Goal: Navigation & Orientation: Find specific page/section

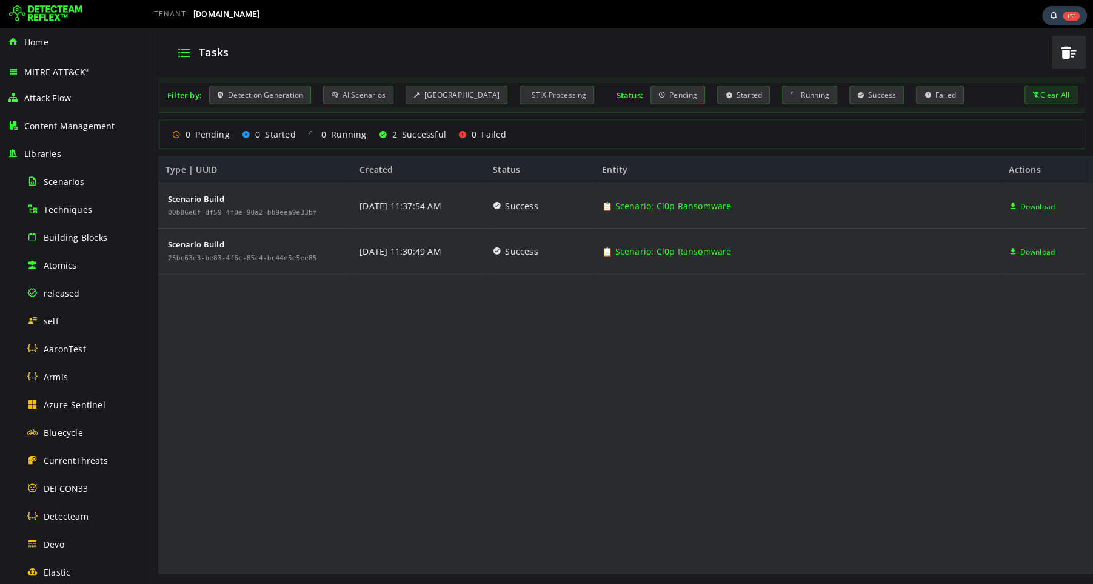
scroll to position [644, 0]
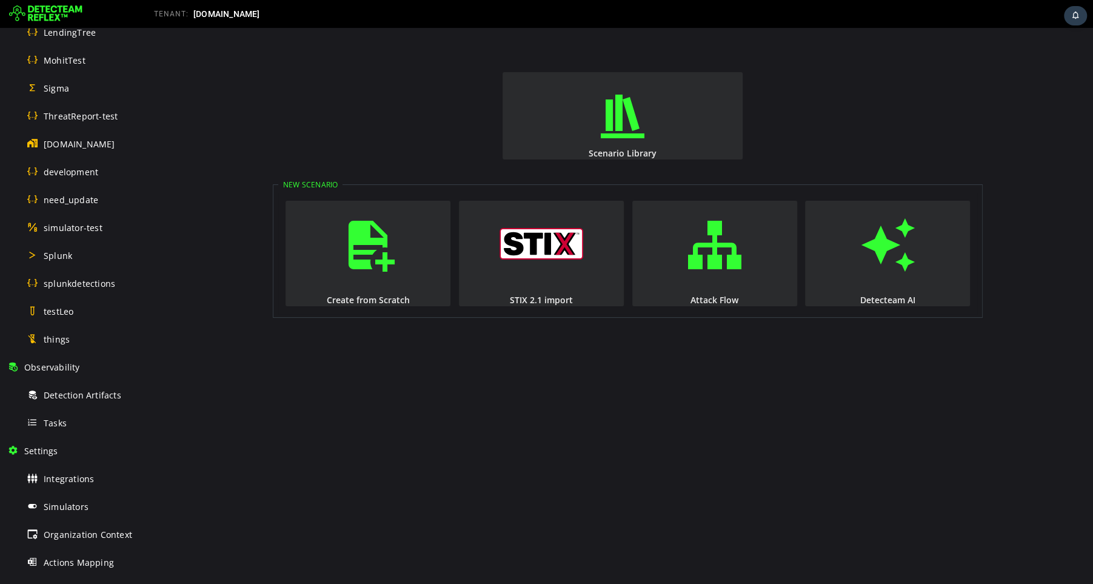
scroll to position [644, 0]
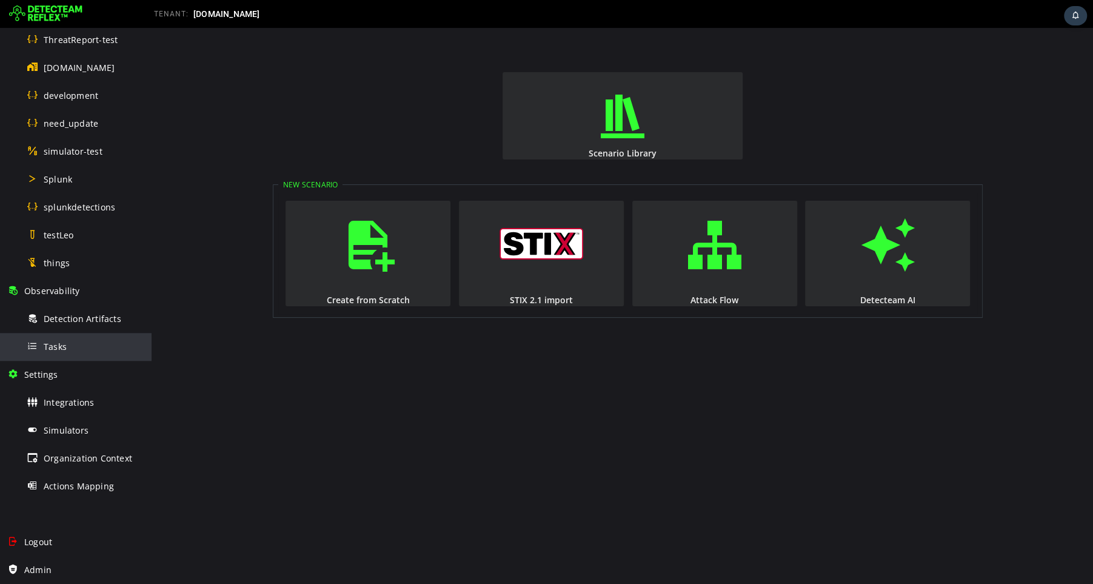
click at [64, 349] on span "Tasks" at bounding box center [55, 347] width 23 height 12
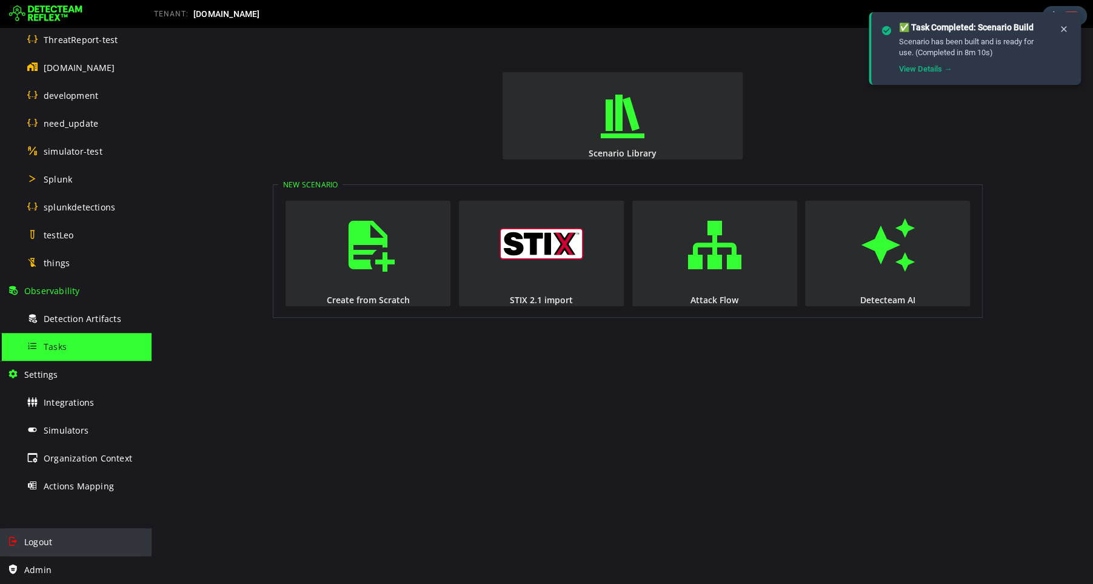
click at [42, 543] on span "Logout" at bounding box center [38, 542] width 28 height 12
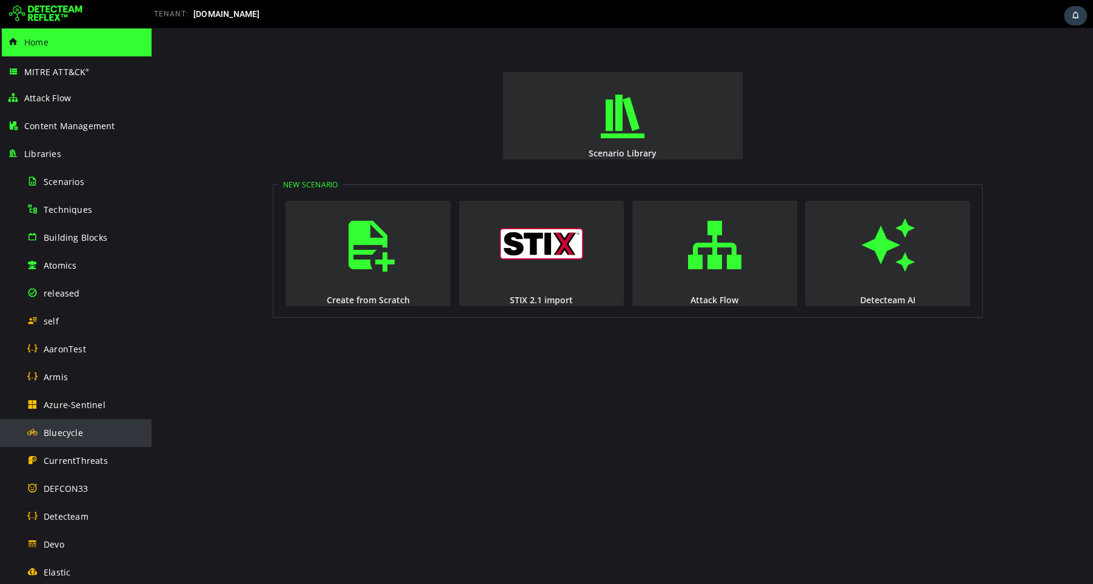
scroll to position [644, 0]
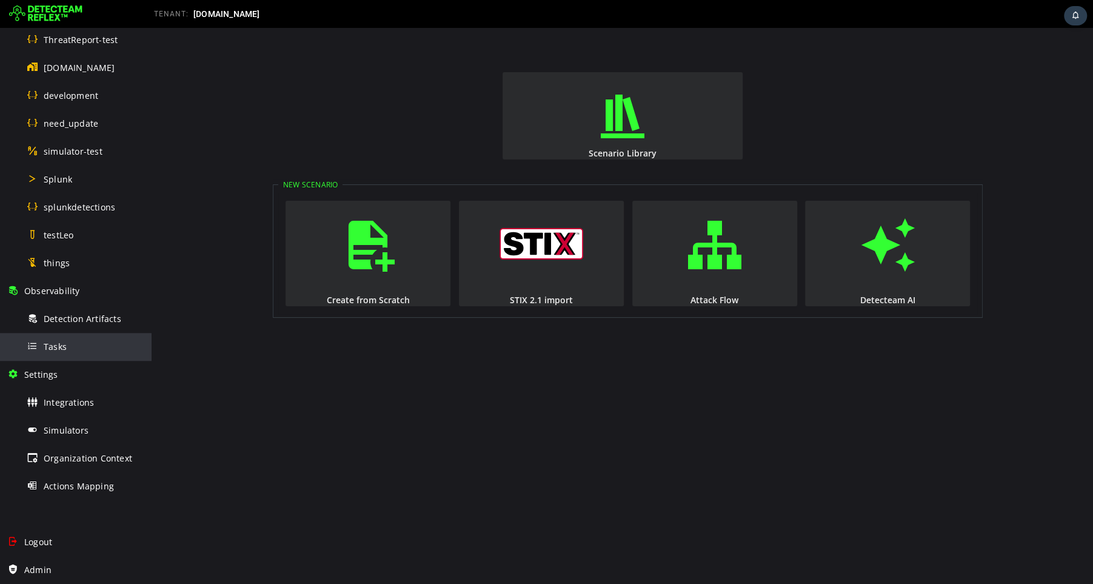
click at [53, 354] on div "Tasks" at bounding box center [86, 346] width 118 height 27
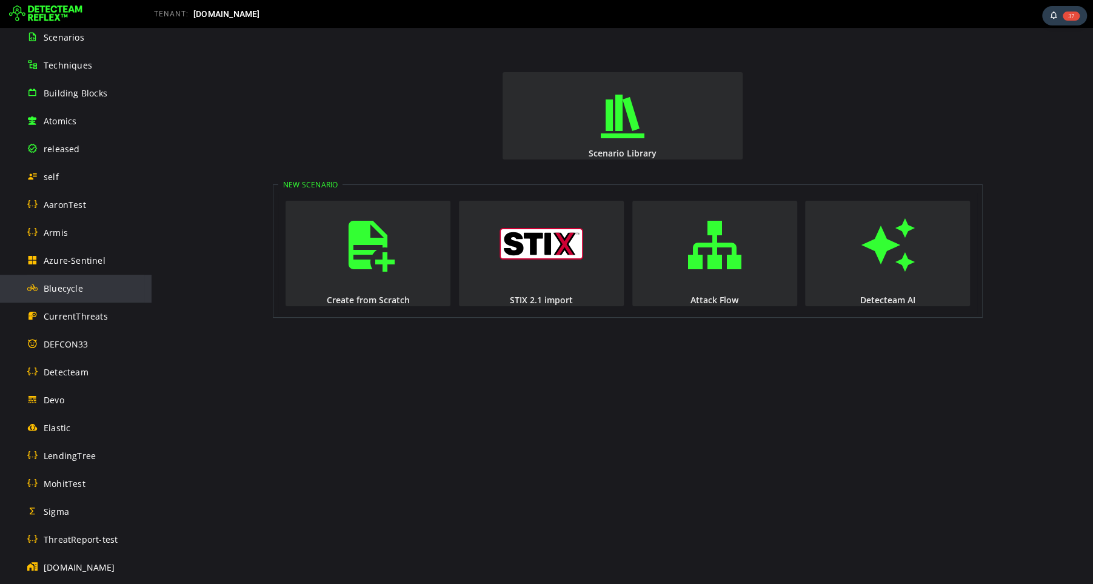
scroll to position [149, 0]
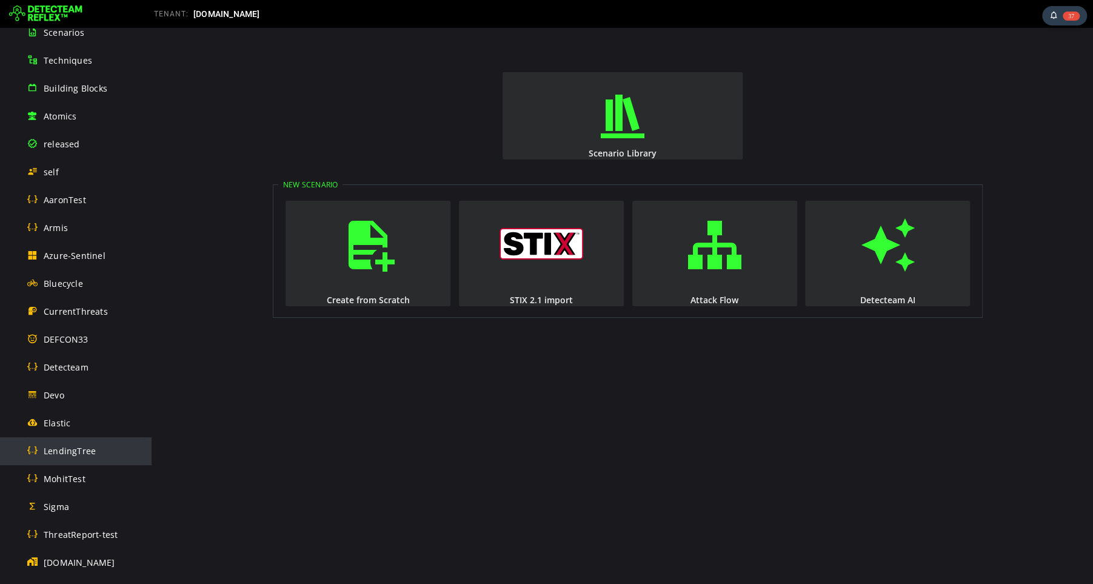
click at [58, 451] on span "LendingTree" at bounding box center [70, 451] width 52 height 12
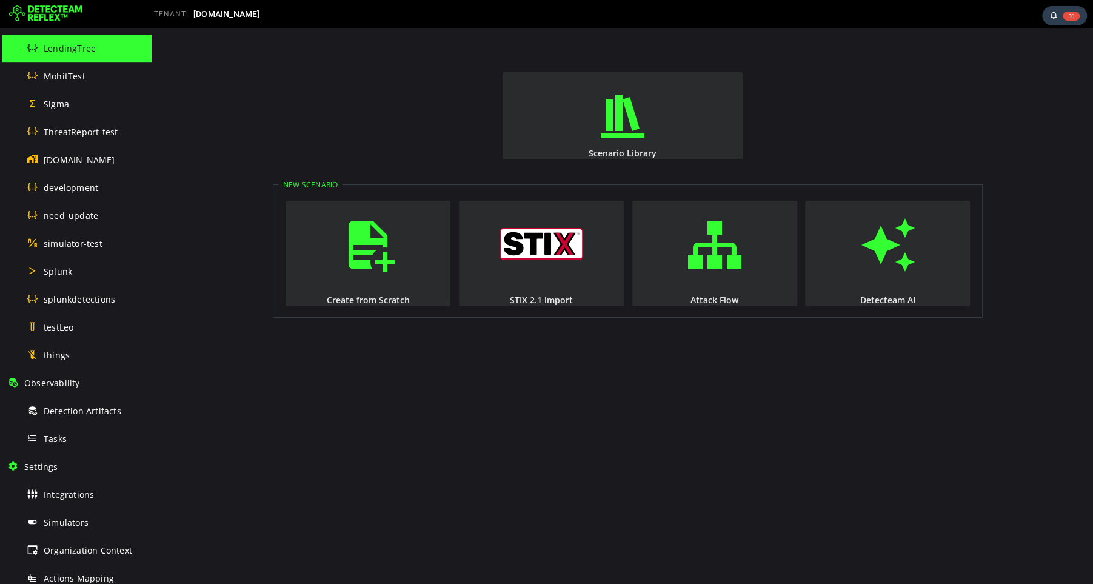
scroll to position [554, 0]
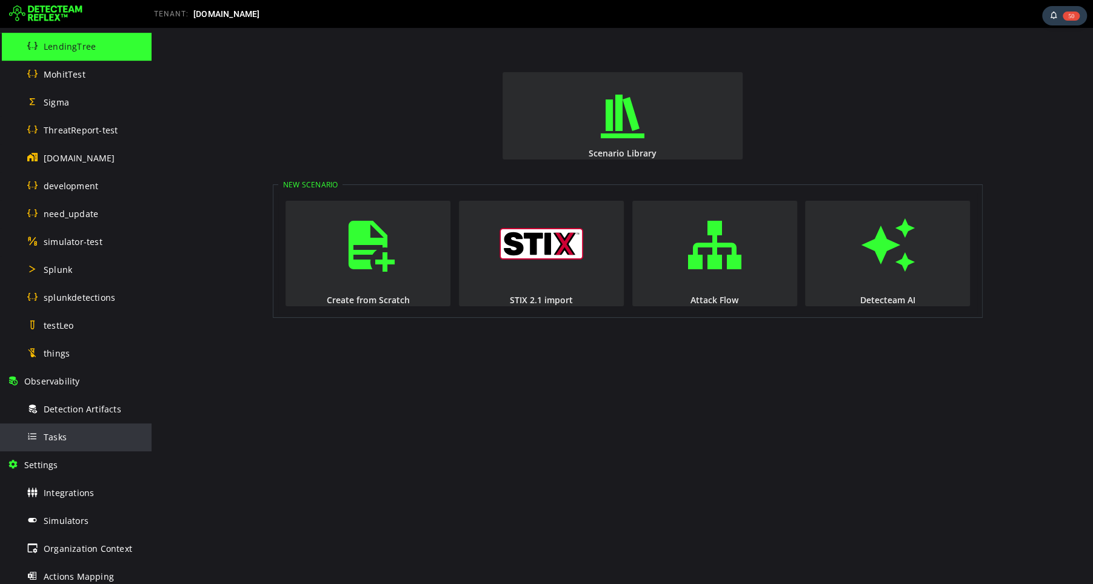
click at [59, 437] on span "Tasks" at bounding box center [55, 437] width 23 height 12
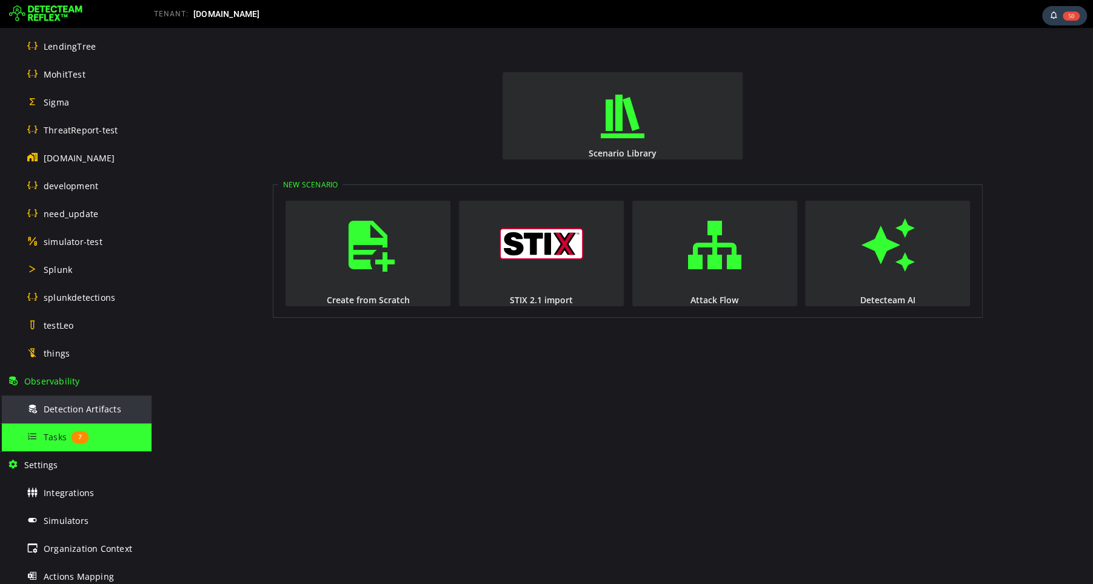
click at [96, 409] on span "Detection Artifacts" at bounding box center [83, 409] width 78 height 12
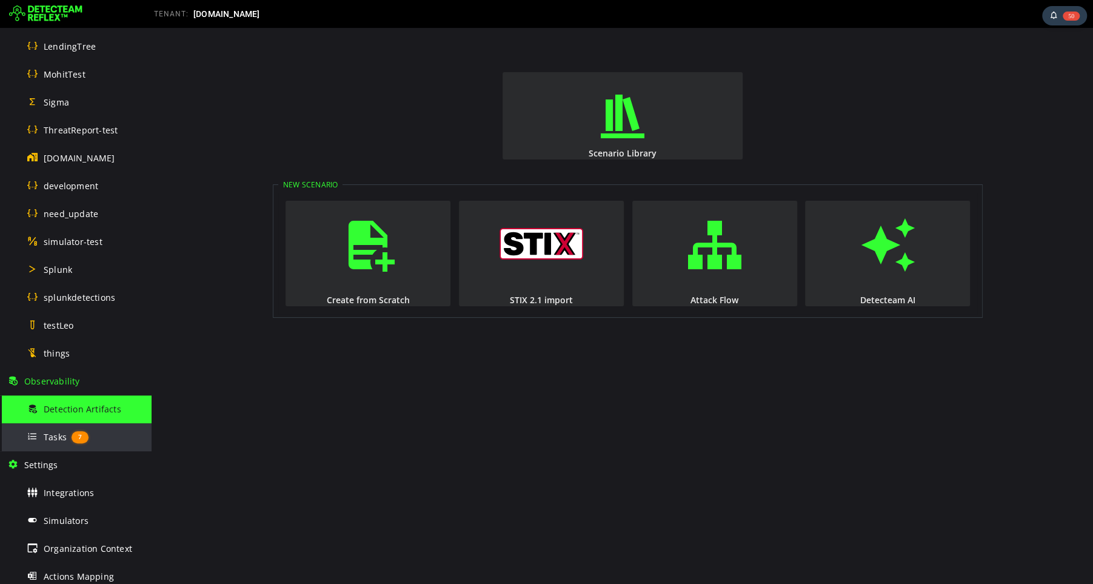
click at [53, 435] on span "Tasks" at bounding box center [55, 437] width 23 height 12
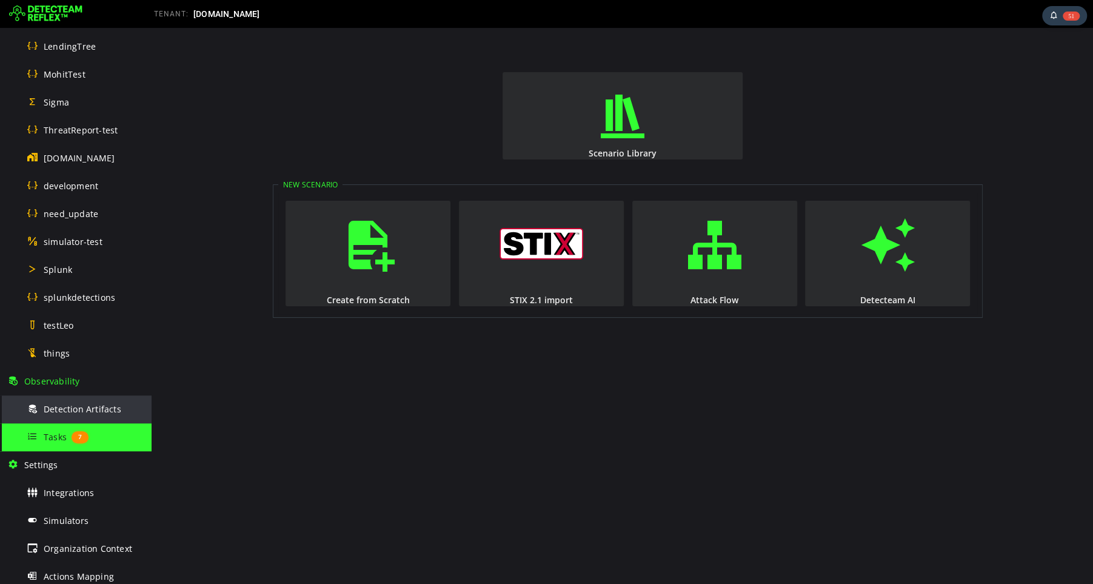
click at [93, 405] on span "Detection Artifacts" at bounding box center [83, 409] width 78 height 12
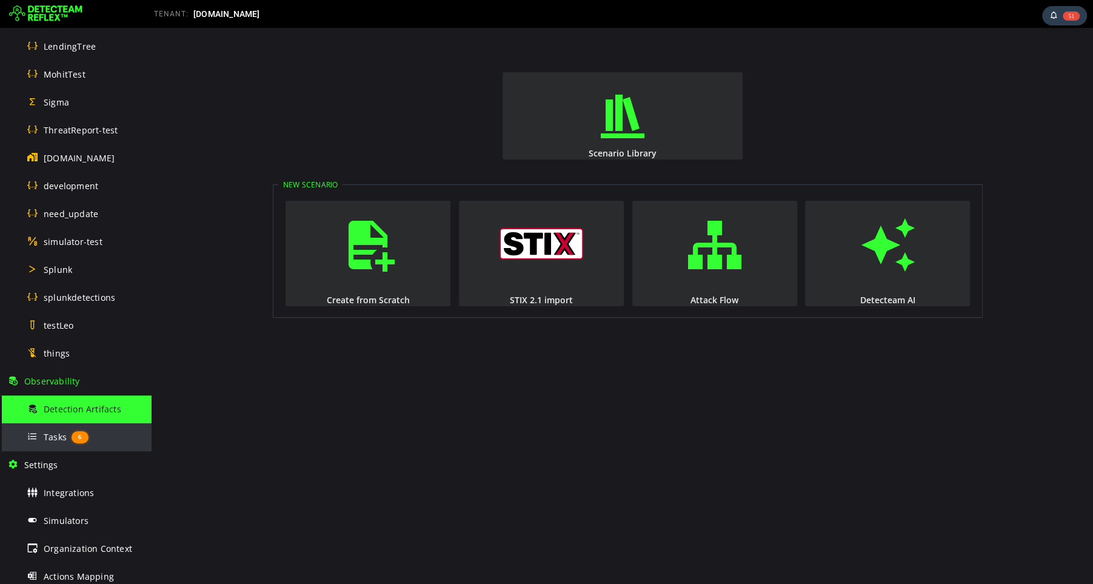
click at [52, 435] on span "Tasks" at bounding box center [55, 437] width 23 height 12
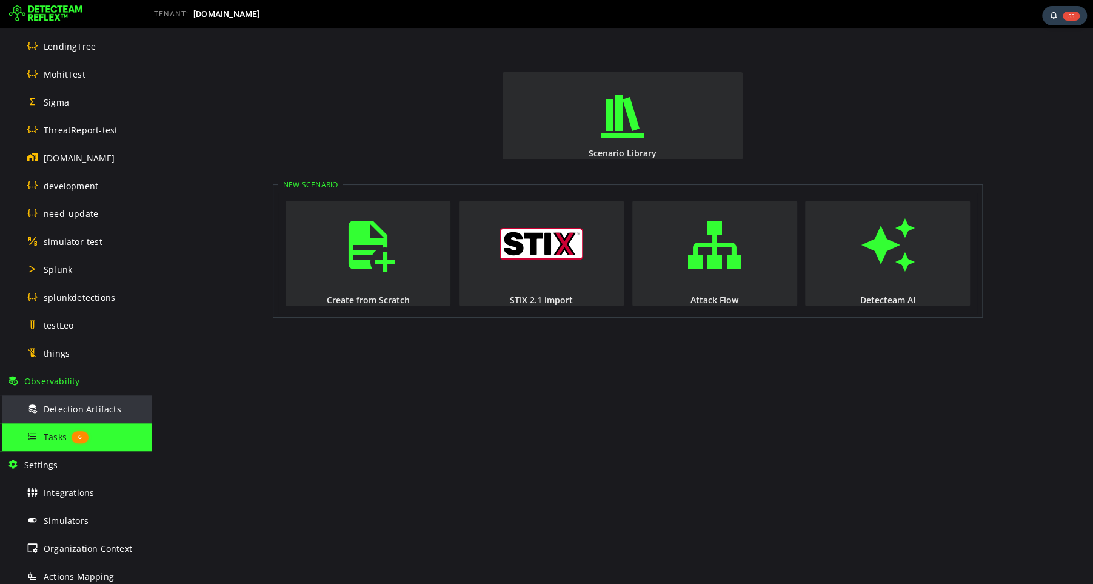
click at [65, 409] on span "Detection Artifacts" at bounding box center [83, 409] width 78 height 12
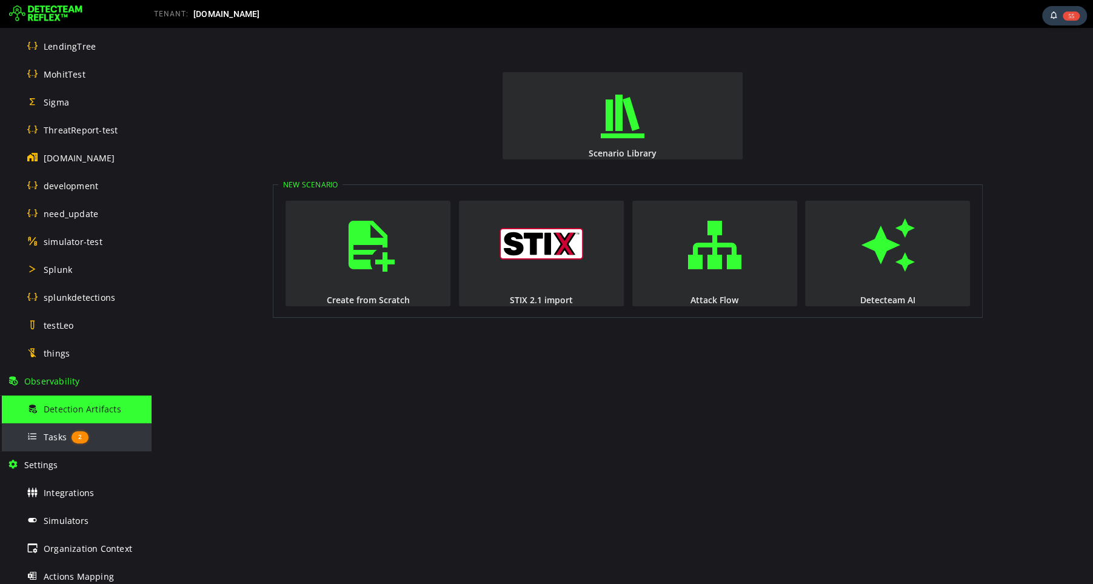
click at [49, 438] on span "Tasks" at bounding box center [55, 437] width 23 height 12
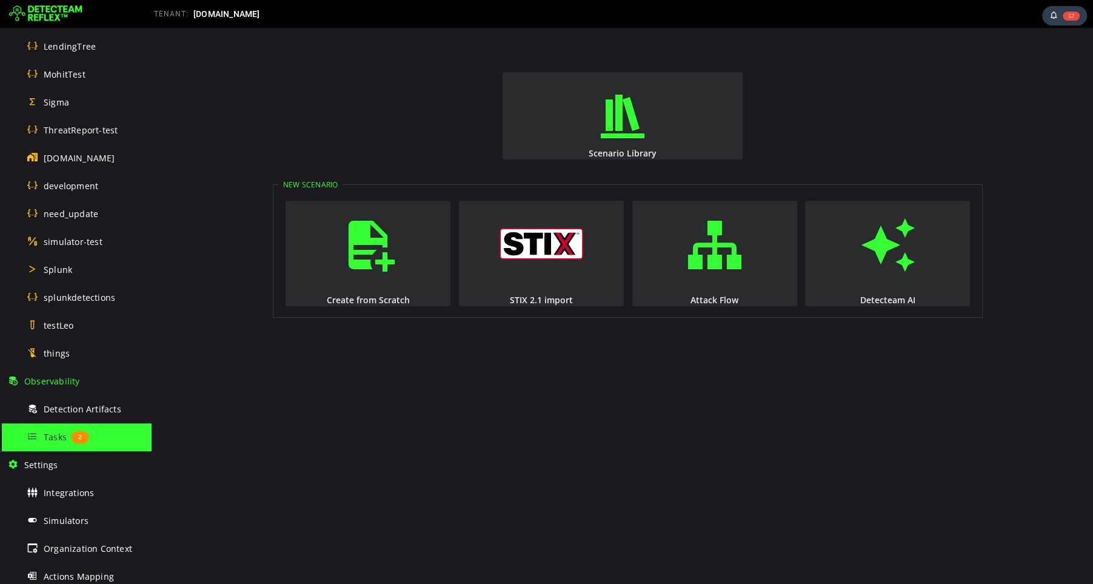
scroll to position [644, 0]
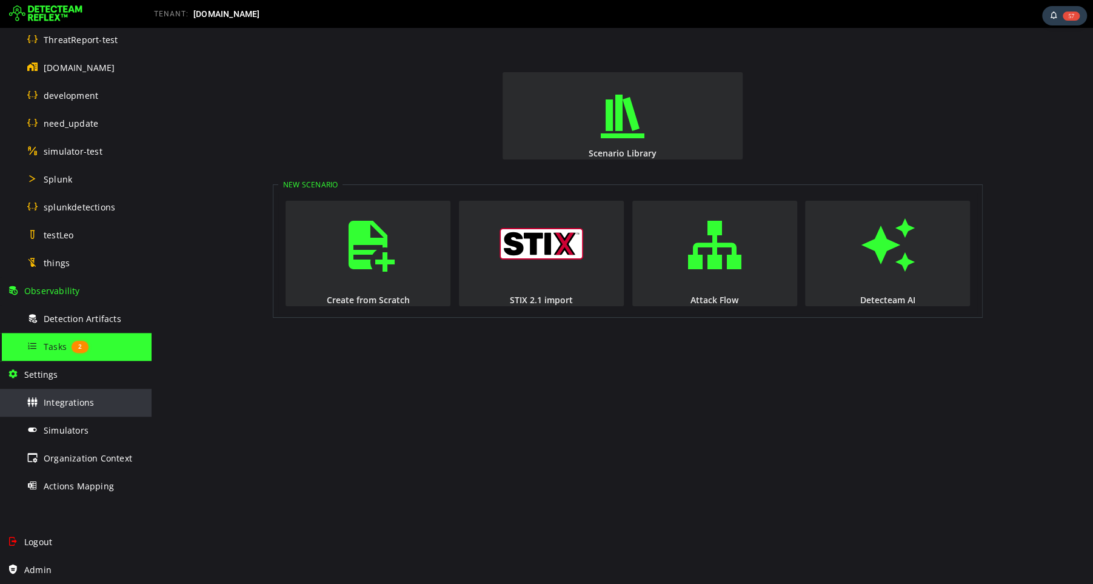
click at [70, 403] on span "Integrations" at bounding box center [69, 403] width 50 height 12
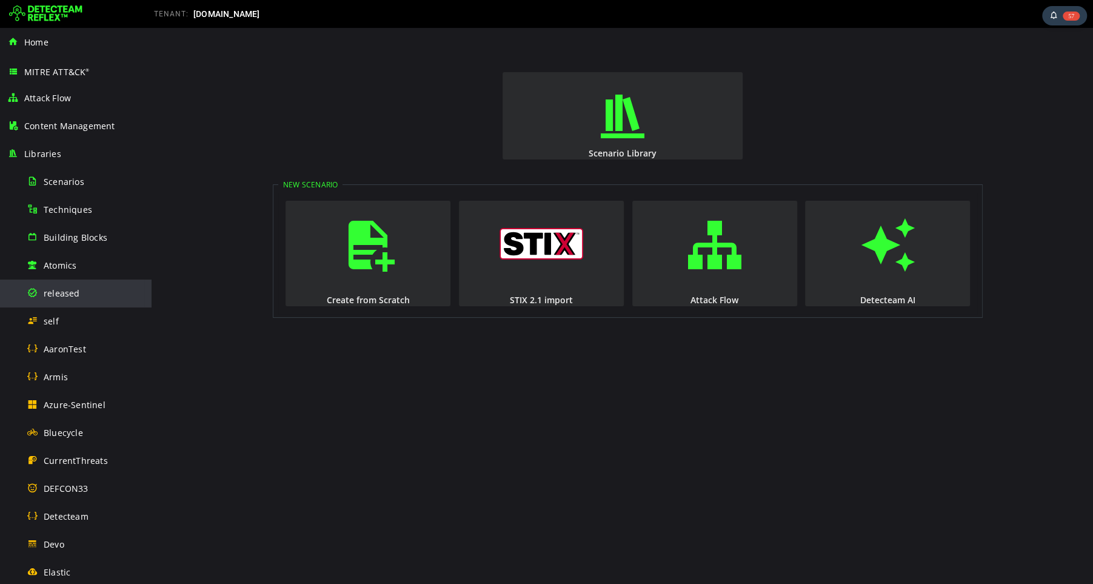
click at [70, 290] on span "released" at bounding box center [62, 293] width 36 height 12
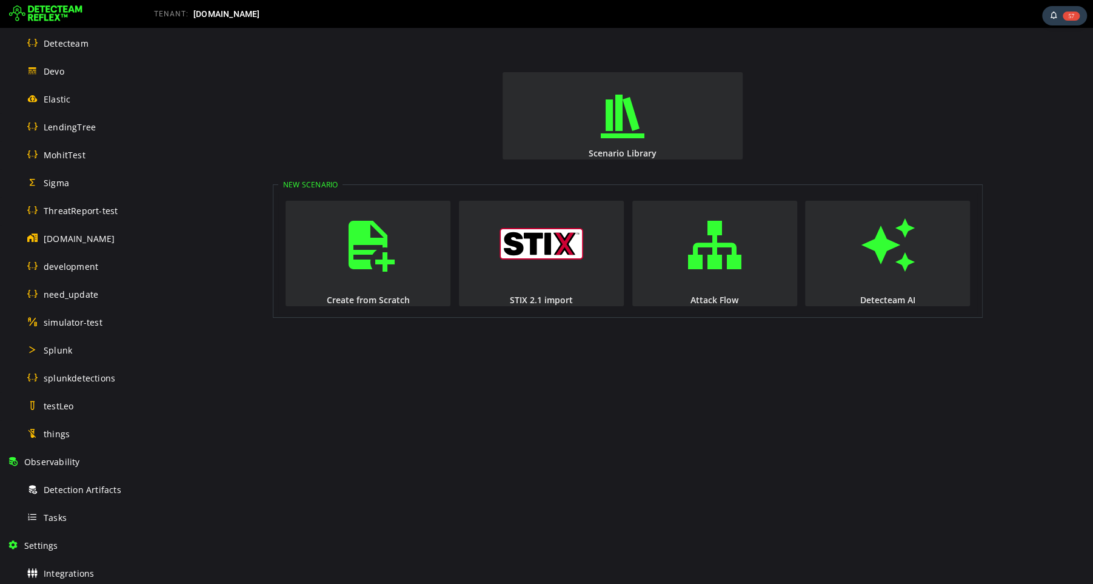
scroll to position [475, 0]
click at [55, 516] on span "Tasks" at bounding box center [55, 515] width 23 height 12
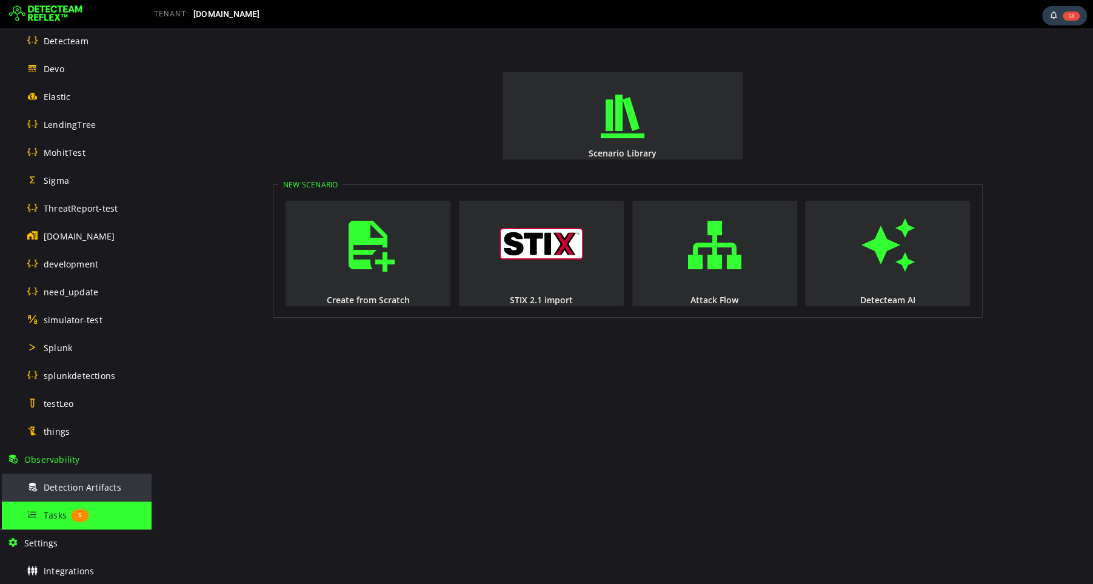
click at [86, 483] on span "Detection Artifacts" at bounding box center [83, 487] width 78 height 12
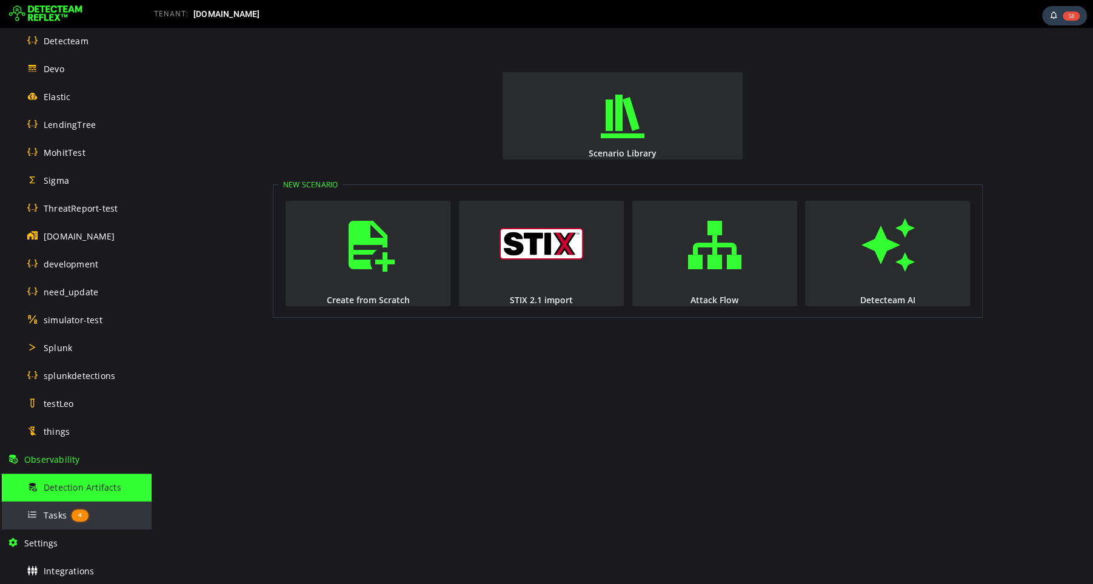
click at [49, 517] on span "Tasks" at bounding box center [55, 515] width 23 height 12
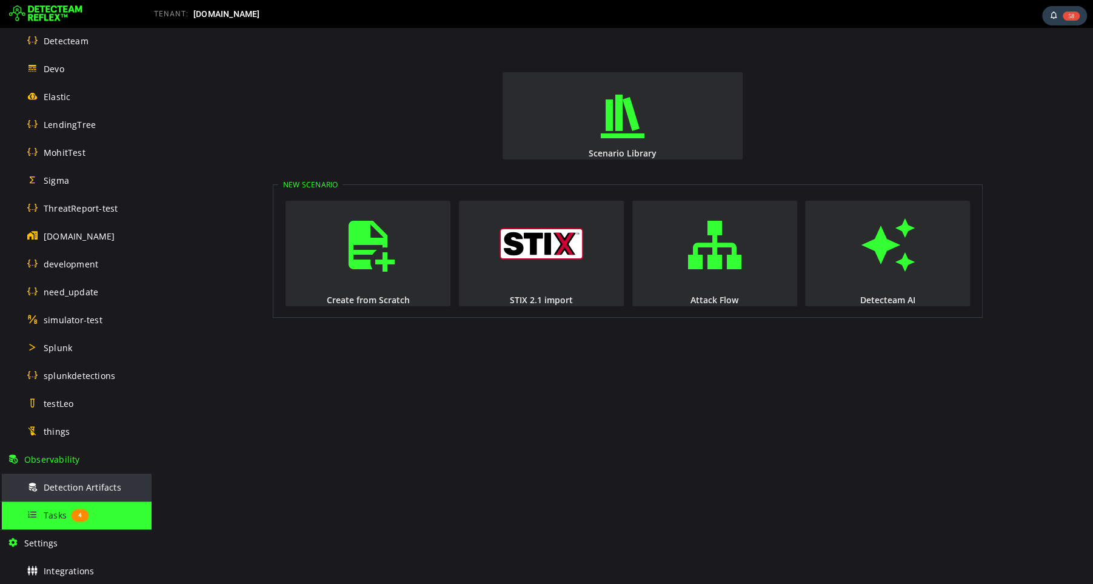
click at [65, 489] on span "Detection Artifacts" at bounding box center [83, 487] width 78 height 12
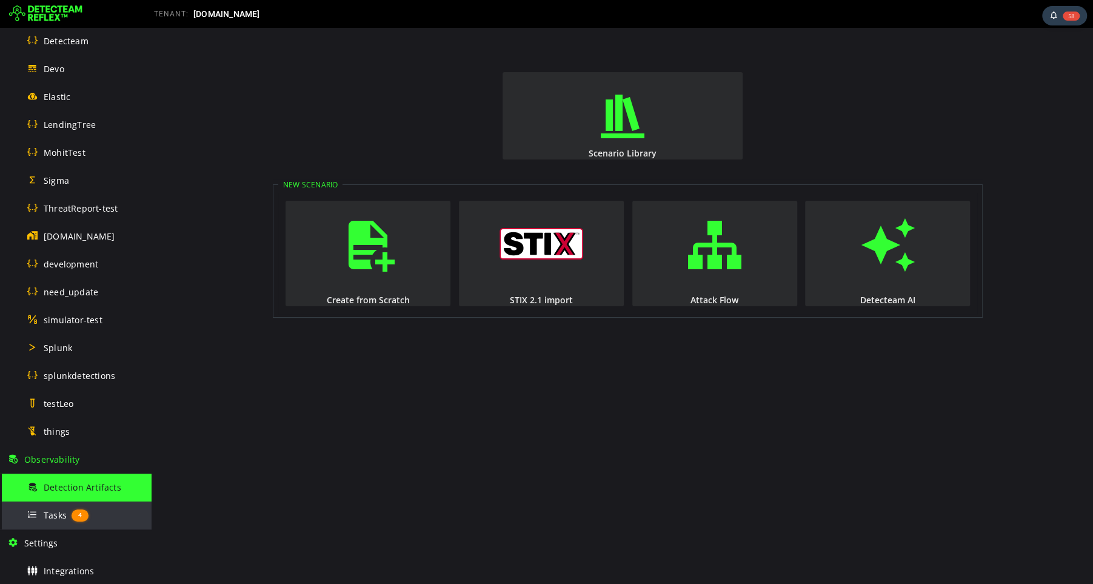
click at [59, 514] on span "Tasks" at bounding box center [55, 515] width 23 height 12
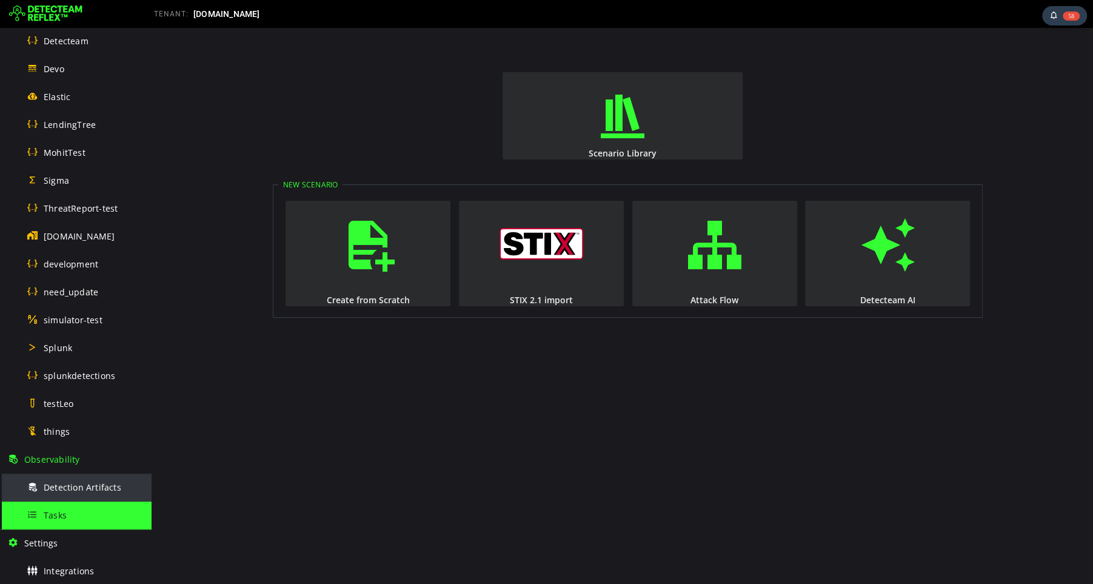
click at [61, 486] on span "Detection Artifacts" at bounding box center [83, 487] width 78 height 12
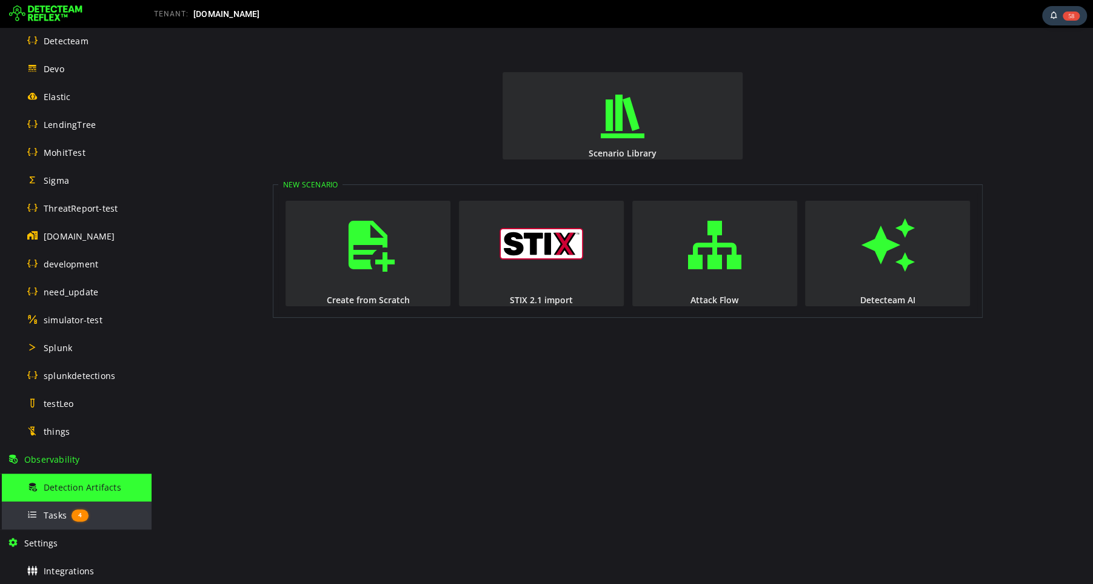
click at [51, 520] on span "Tasks" at bounding box center [55, 515] width 23 height 12
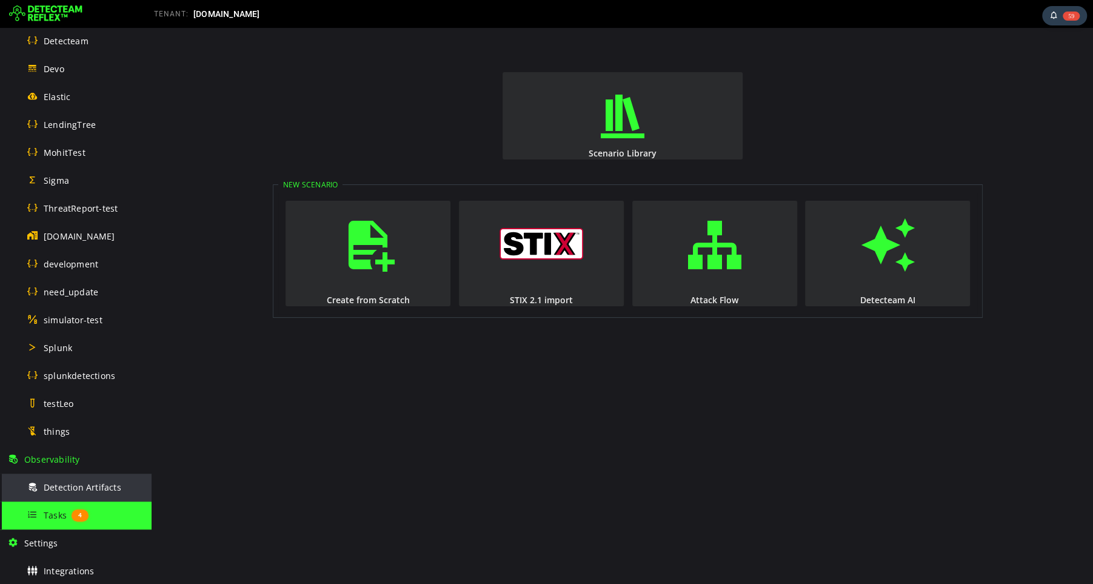
click at [67, 485] on span "Detection Artifacts" at bounding box center [83, 487] width 78 height 12
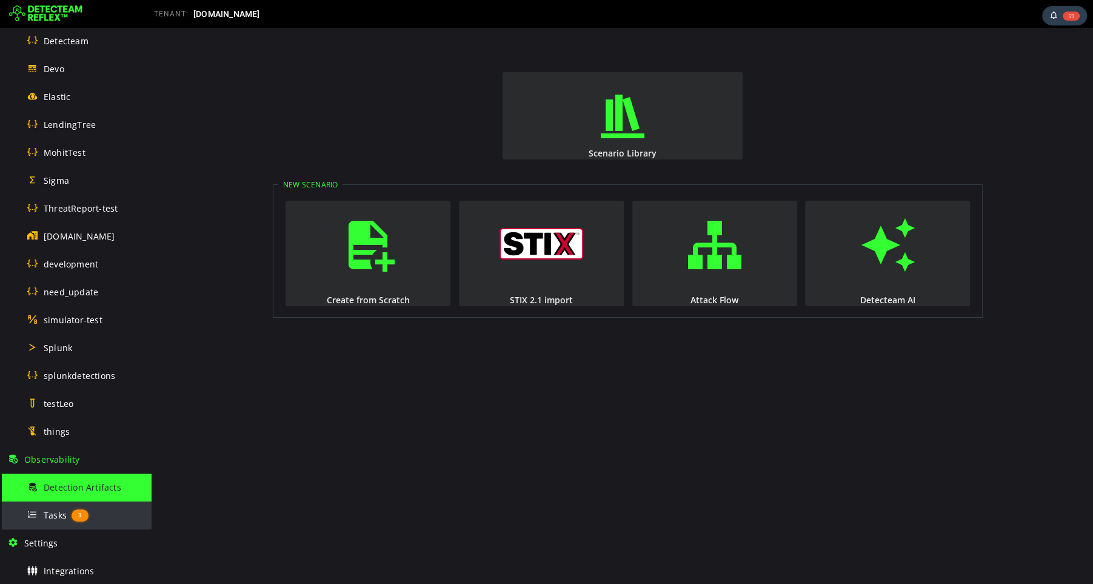
click at [59, 512] on span "Tasks" at bounding box center [55, 515] width 23 height 12
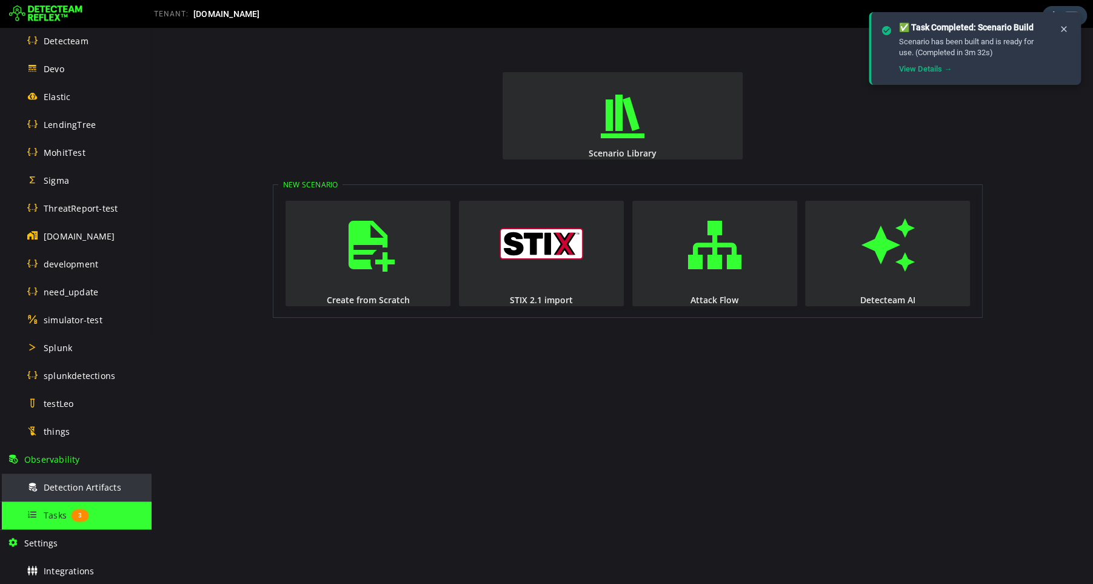
click at [83, 483] on span "Detection Artifacts" at bounding box center [83, 487] width 78 height 12
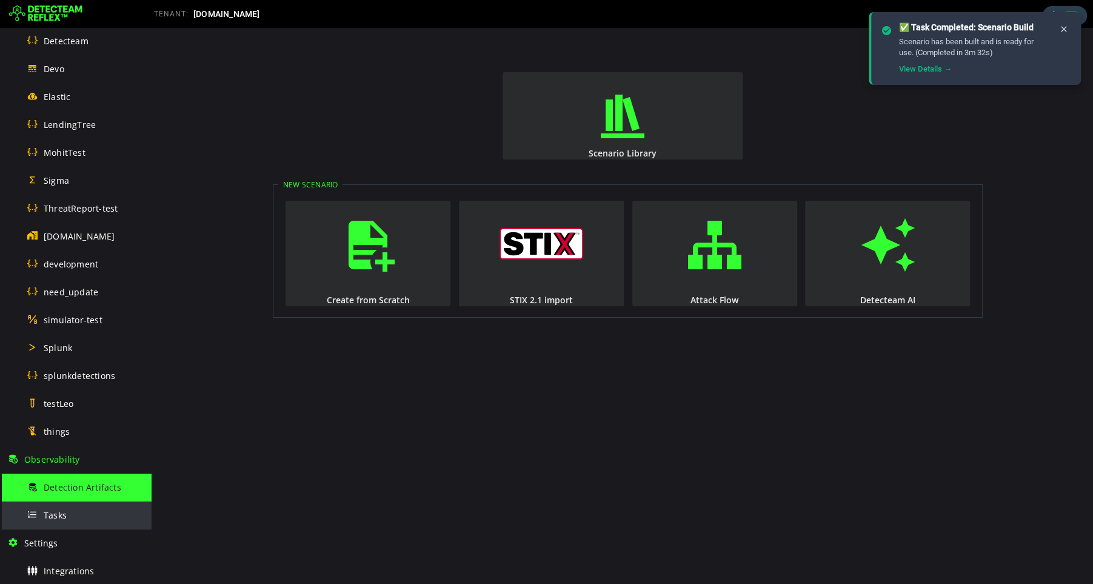
click at [78, 517] on div "Tasks" at bounding box center [86, 514] width 118 height 27
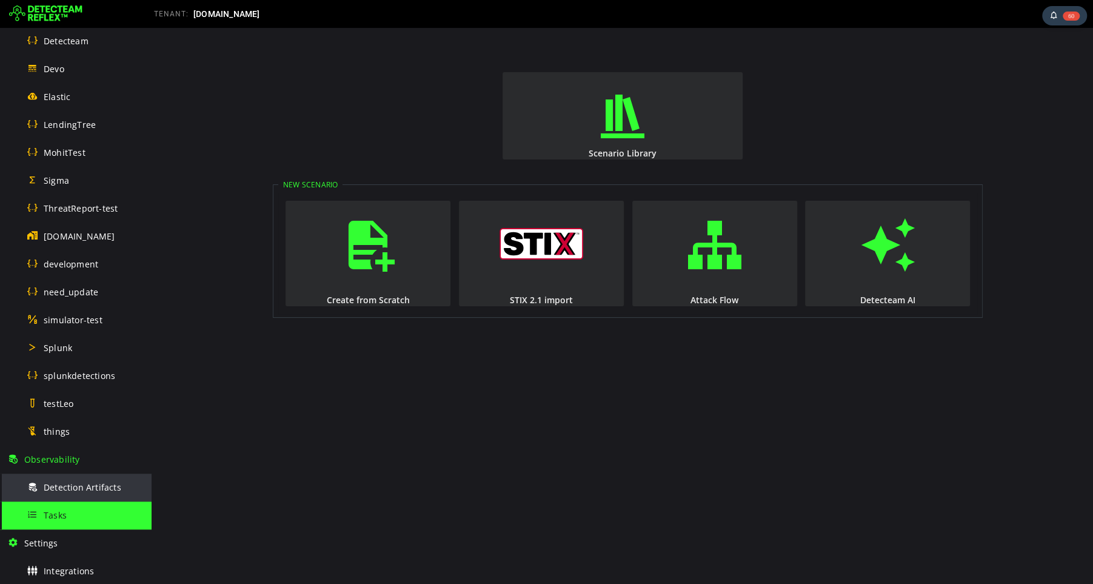
click at [101, 481] on span "Detection Artifacts" at bounding box center [83, 487] width 78 height 12
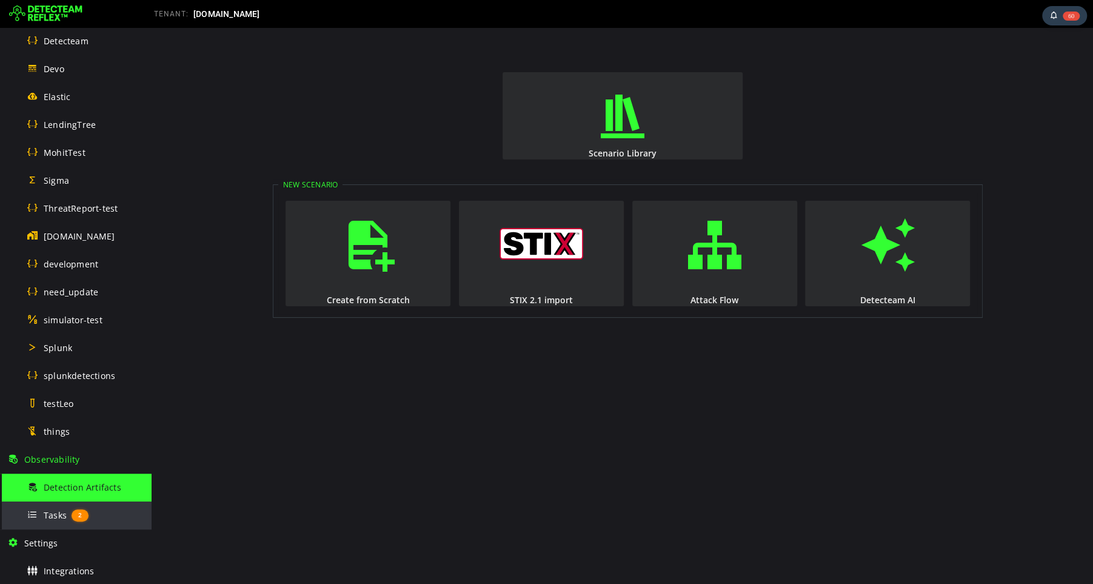
click at [53, 514] on span "Tasks" at bounding box center [55, 515] width 23 height 12
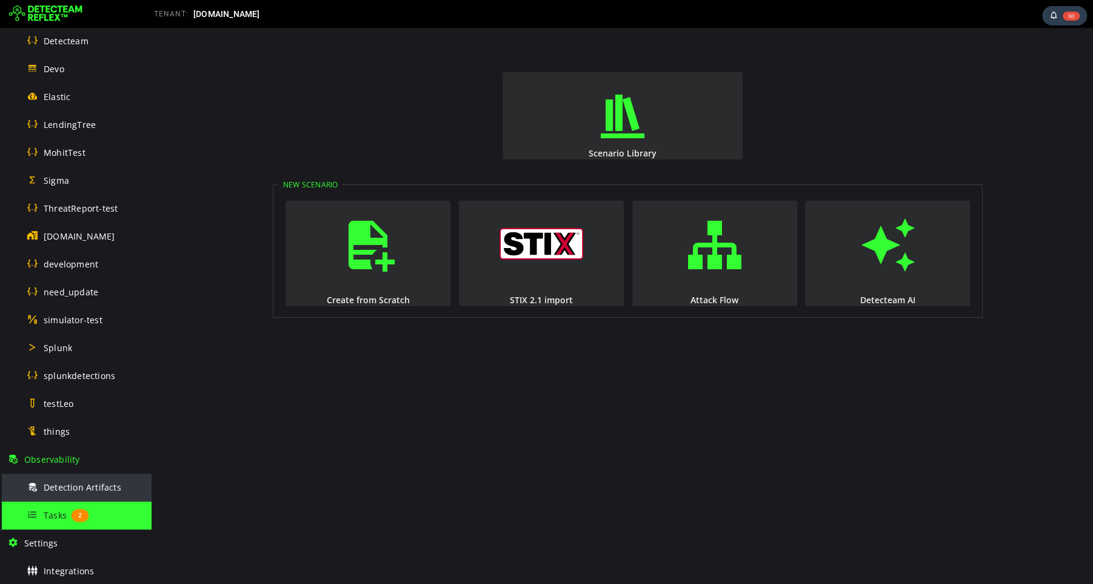
click at [67, 484] on span "Detection Artifacts" at bounding box center [83, 487] width 78 height 12
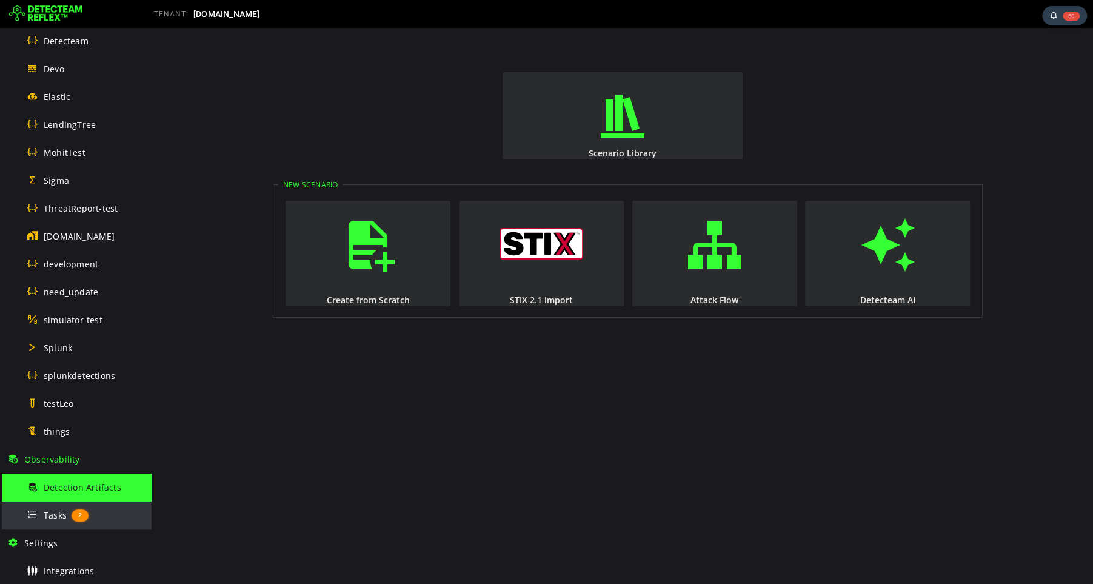
click at [53, 515] on span "Tasks" at bounding box center [55, 515] width 23 height 12
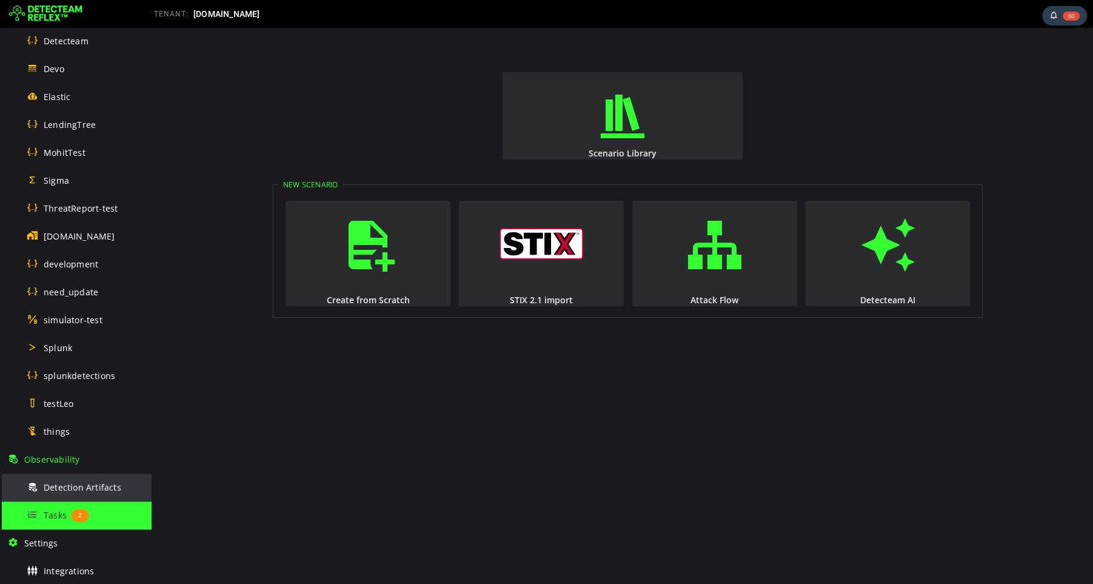
click at [72, 489] on span "Detection Artifacts" at bounding box center [83, 487] width 78 height 12
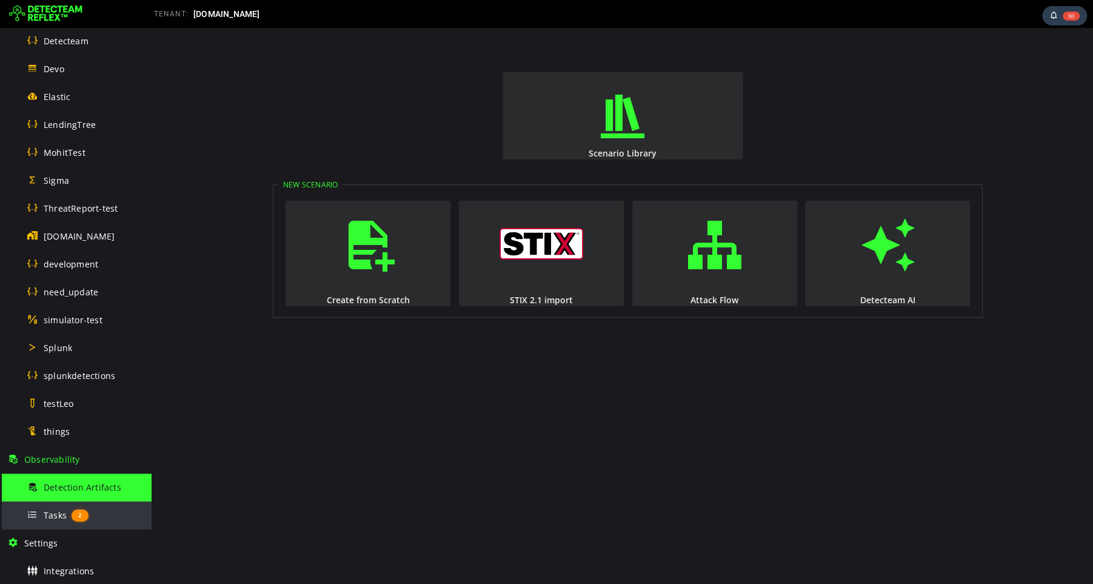
click at [55, 514] on span "Tasks" at bounding box center [55, 515] width 23 height 12
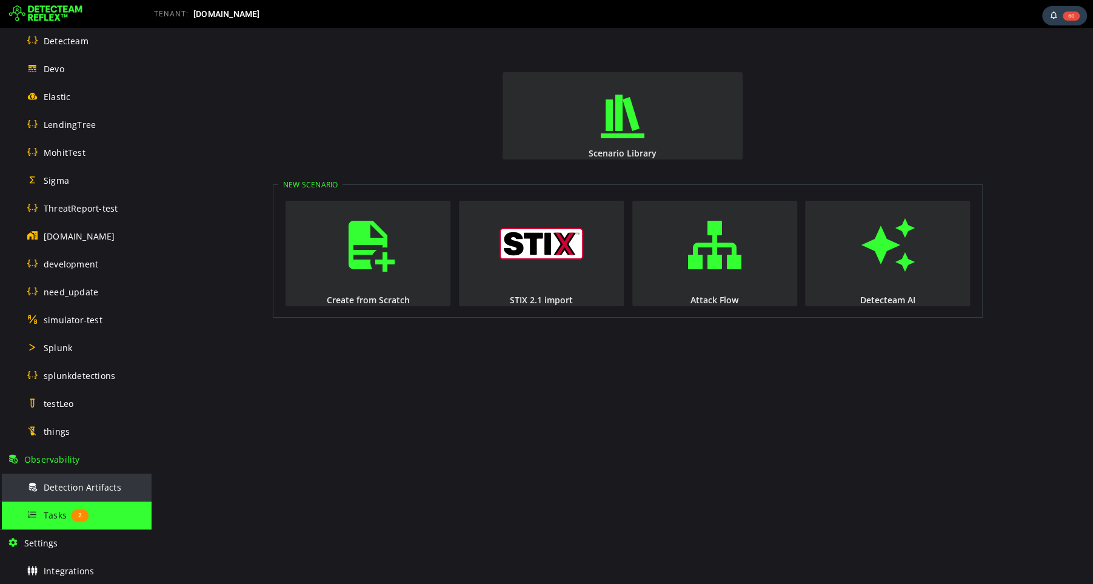
click at [75, 483] on span "Detection Artifacts" at bounding box center [83, 487] width 78 height 12
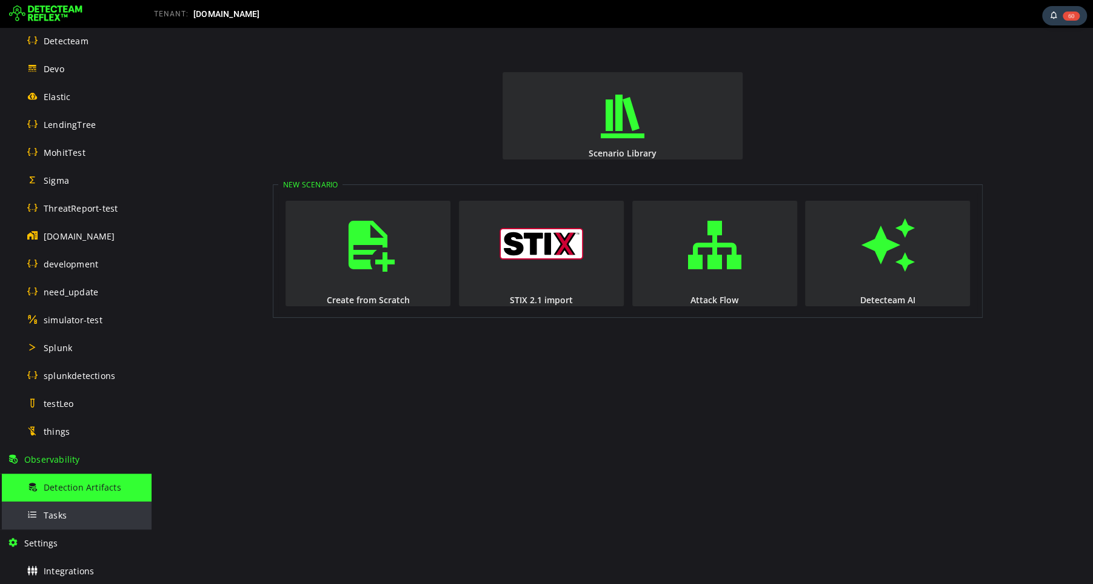
click at [55, 513] on span "Tasks" at bounding box center [55, 515] width 23 height 12
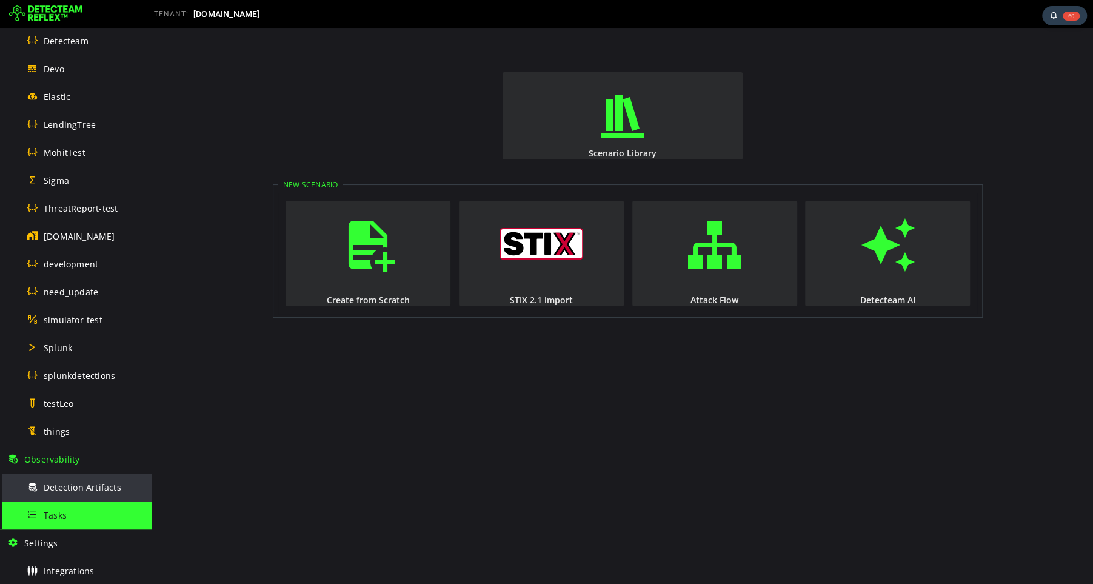
click at [99, 486] on span "Detection Artifacts" at bounding box center [83, 487] width 78 height 12
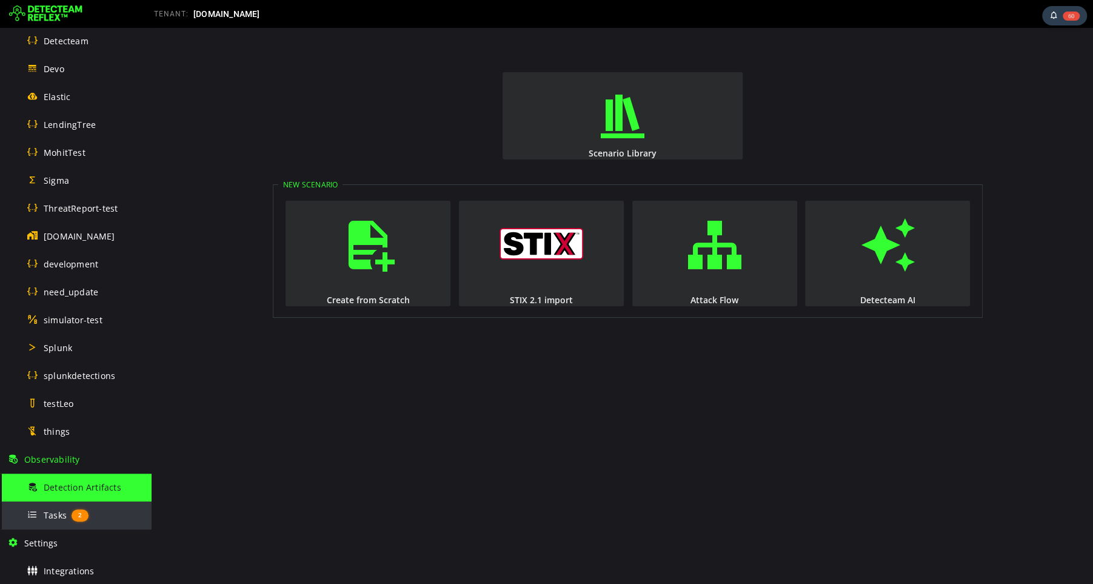
click at [58, 515] on span "Tasks" at bounding box center [55, 515] width 23 height 12
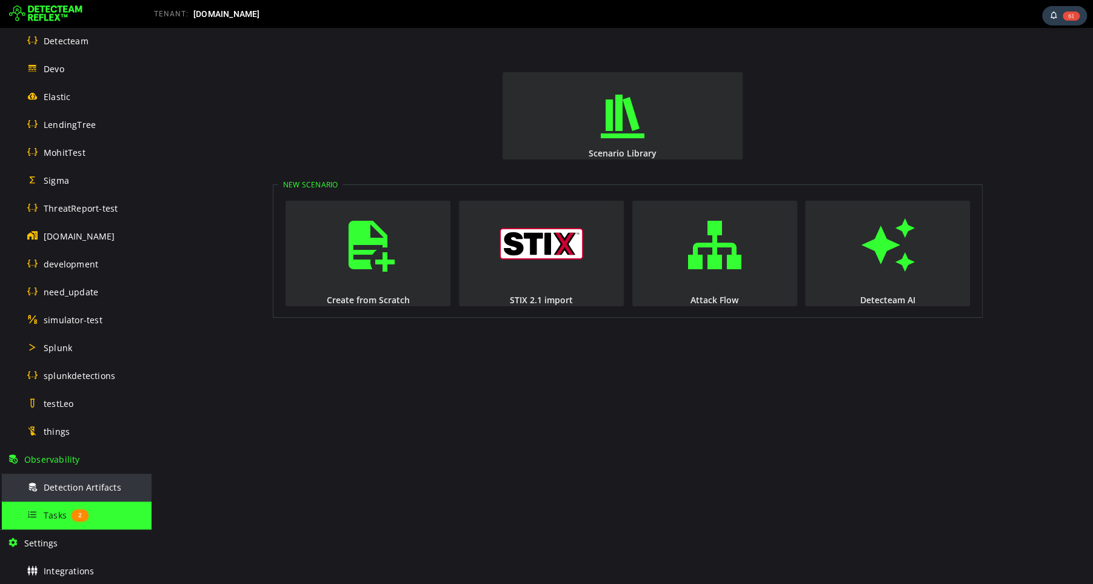
click at [78, 485] on span "Detection Artifacts" at bounding box center [83, 487] width 78 height 12
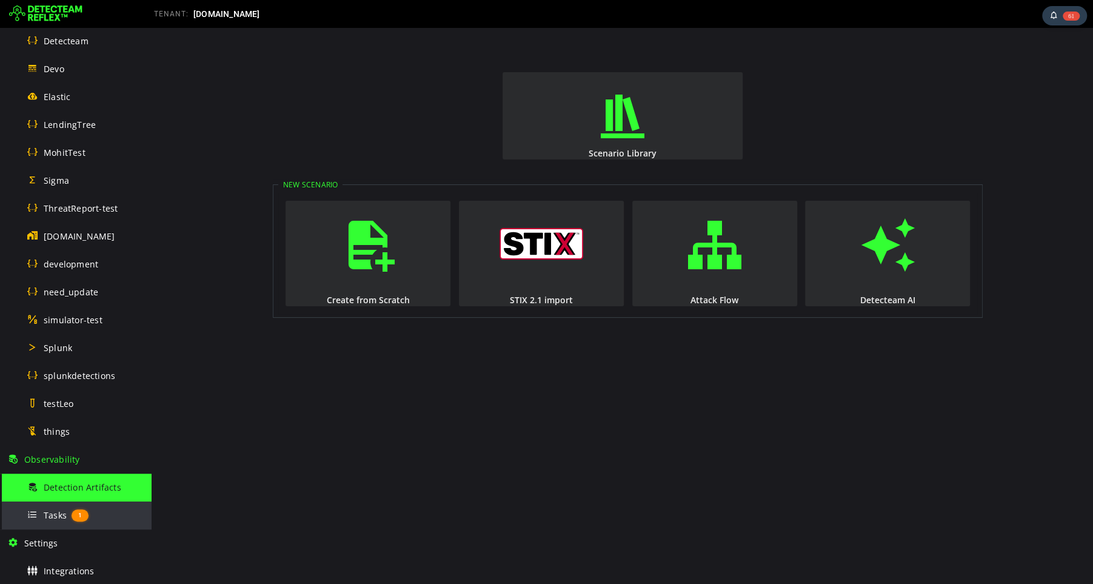
click at [53, 513] on span "Tasks" at bounding box center [55, 515] width 23 height 12
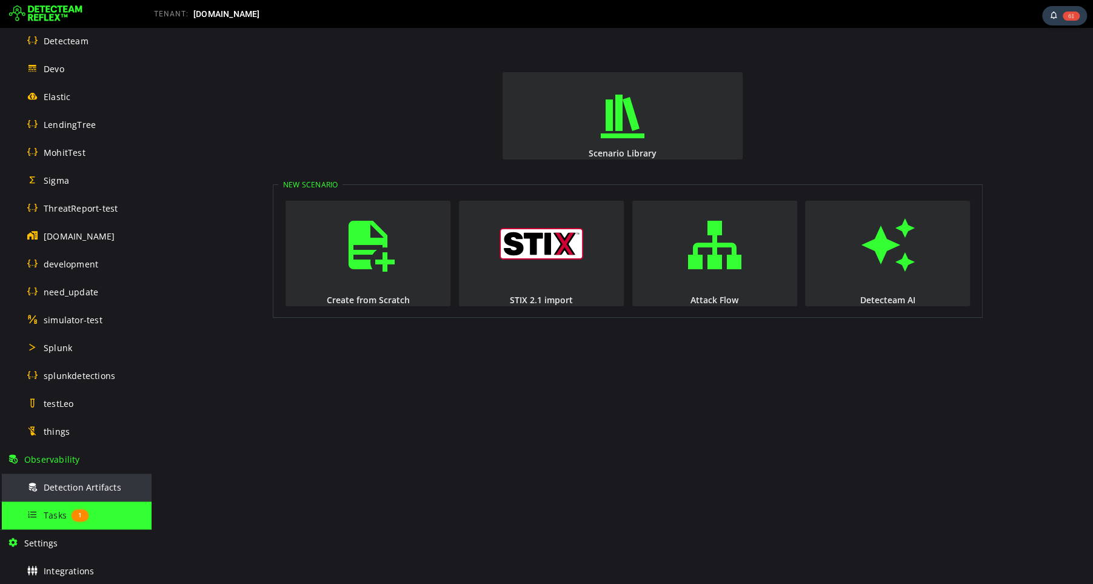
click at [67, 491] on span "Detection Artifacts" at bounding box center [83, 487] width 78 height 12
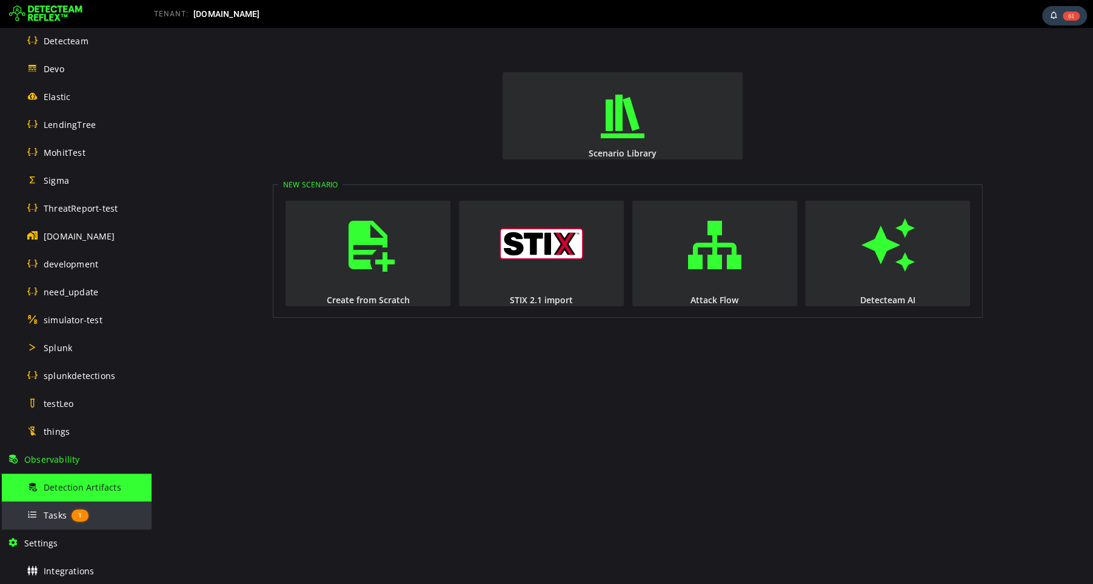
click at [55, 514] on span "Tasks" at bounding box center [55, 515] width 23 height 12
